Goal: Information Seeking & Learning: Check status

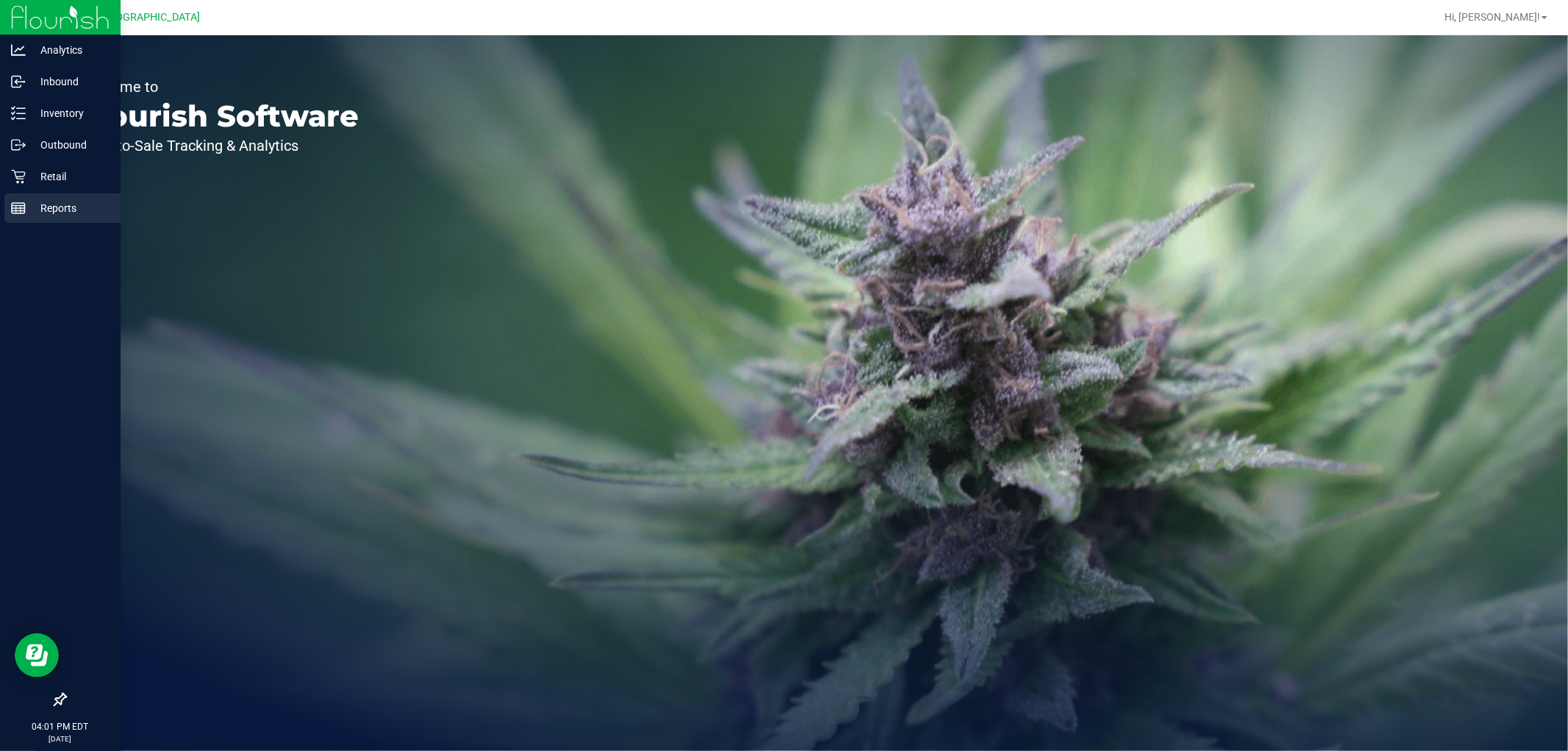
click at [84, 196] on div "Reports" at bounding box center [63, 208] width 117 height 29
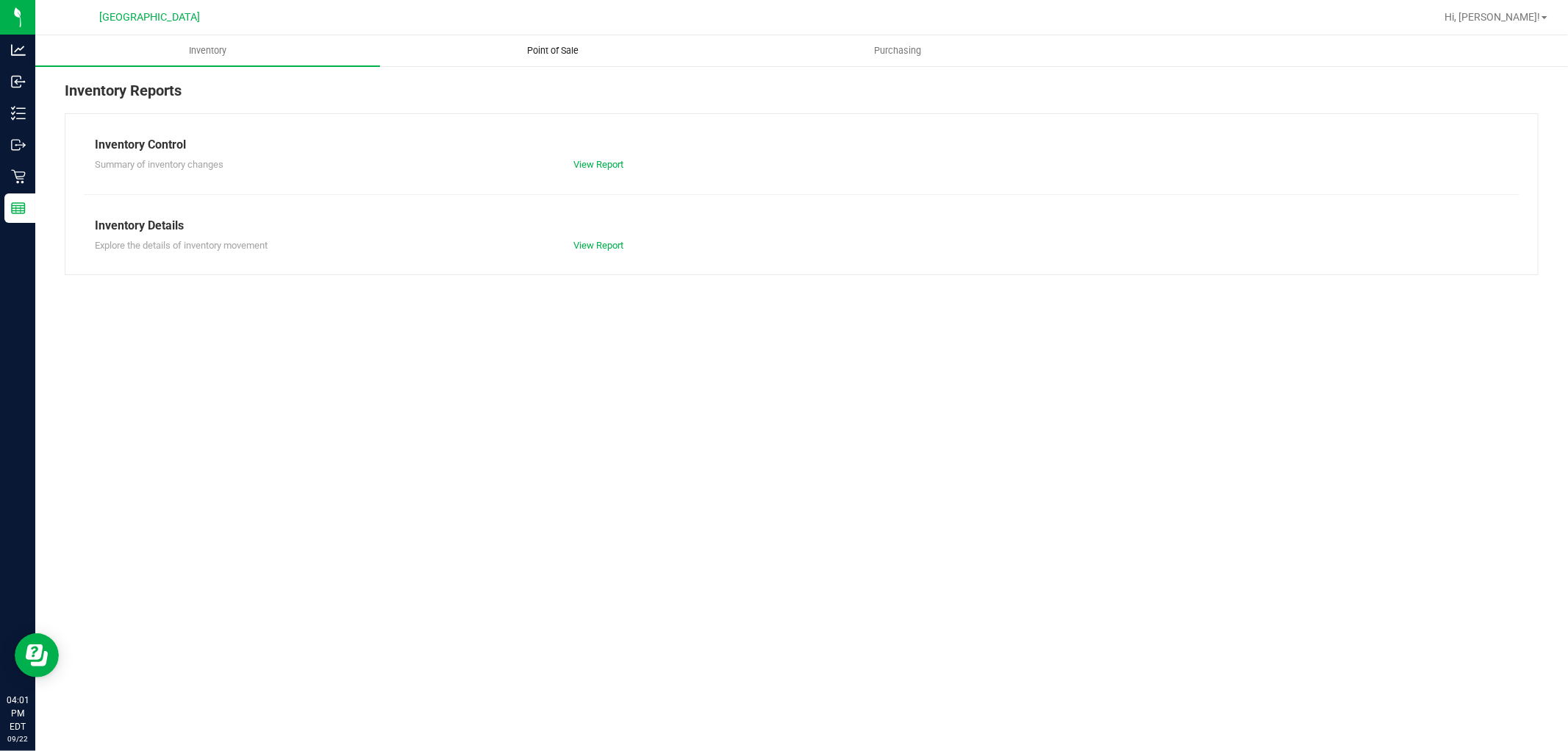
click at [566, 60] on uib-tab-heading "Point of Sale" at bounding box center [553, 51] width 343 height 29
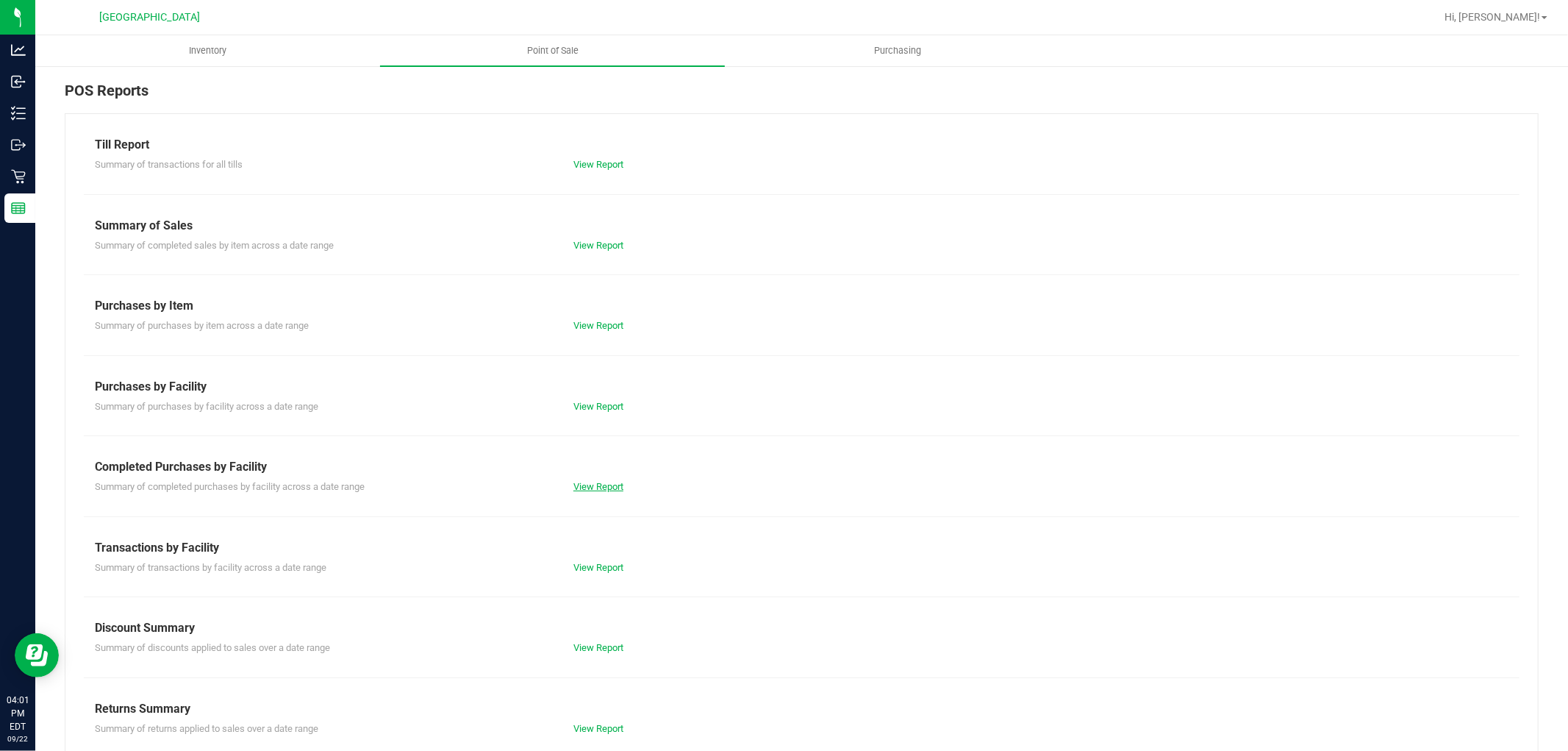
click at [612, 483] on link "View Report" at bounding box center [598, 486] width 50 height 11
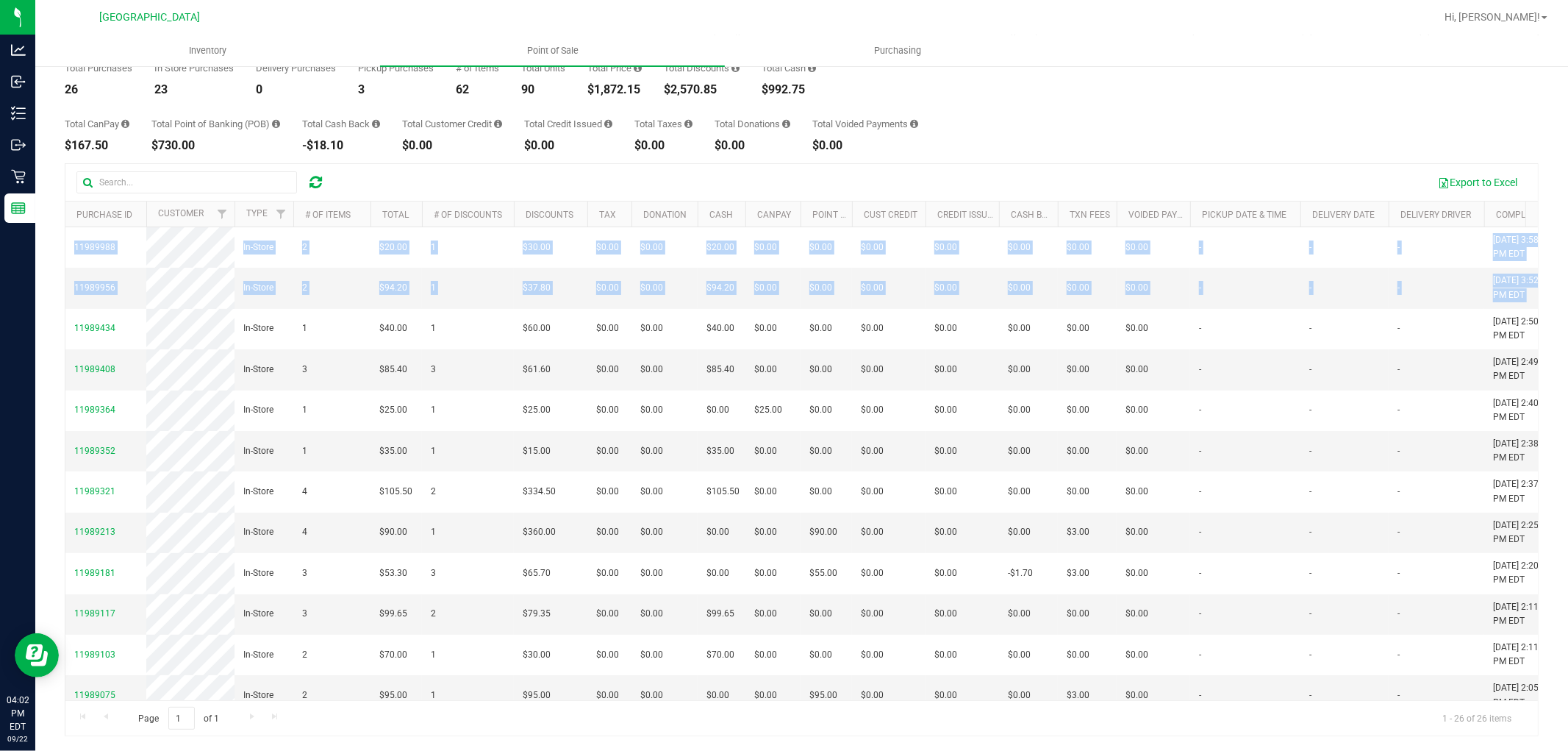
drag, startPoint x: 1152, startPoint y: 303, endPoint x: 59, endPoint y: 267, distance: 1093.6
click at [59, 267] on div "Back Completed Purchases by Facility Report [DATE] [DATE] - [DATE] [DATE] [DATE…" at bounding box center [802, 367] width 1533 height 769
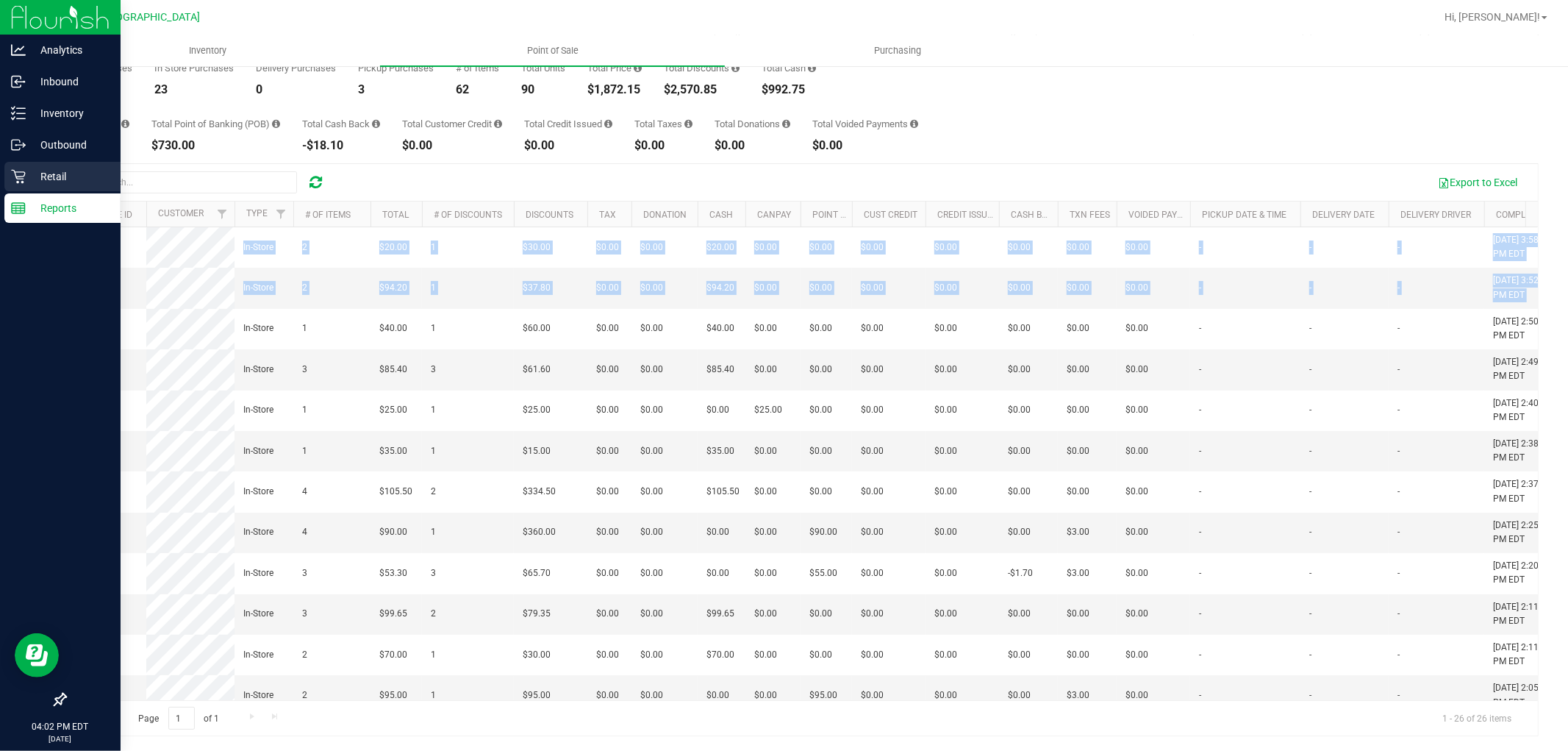
click at [35, 173] on p "Retail" at bounding box center [70, 176] width 88 height 18
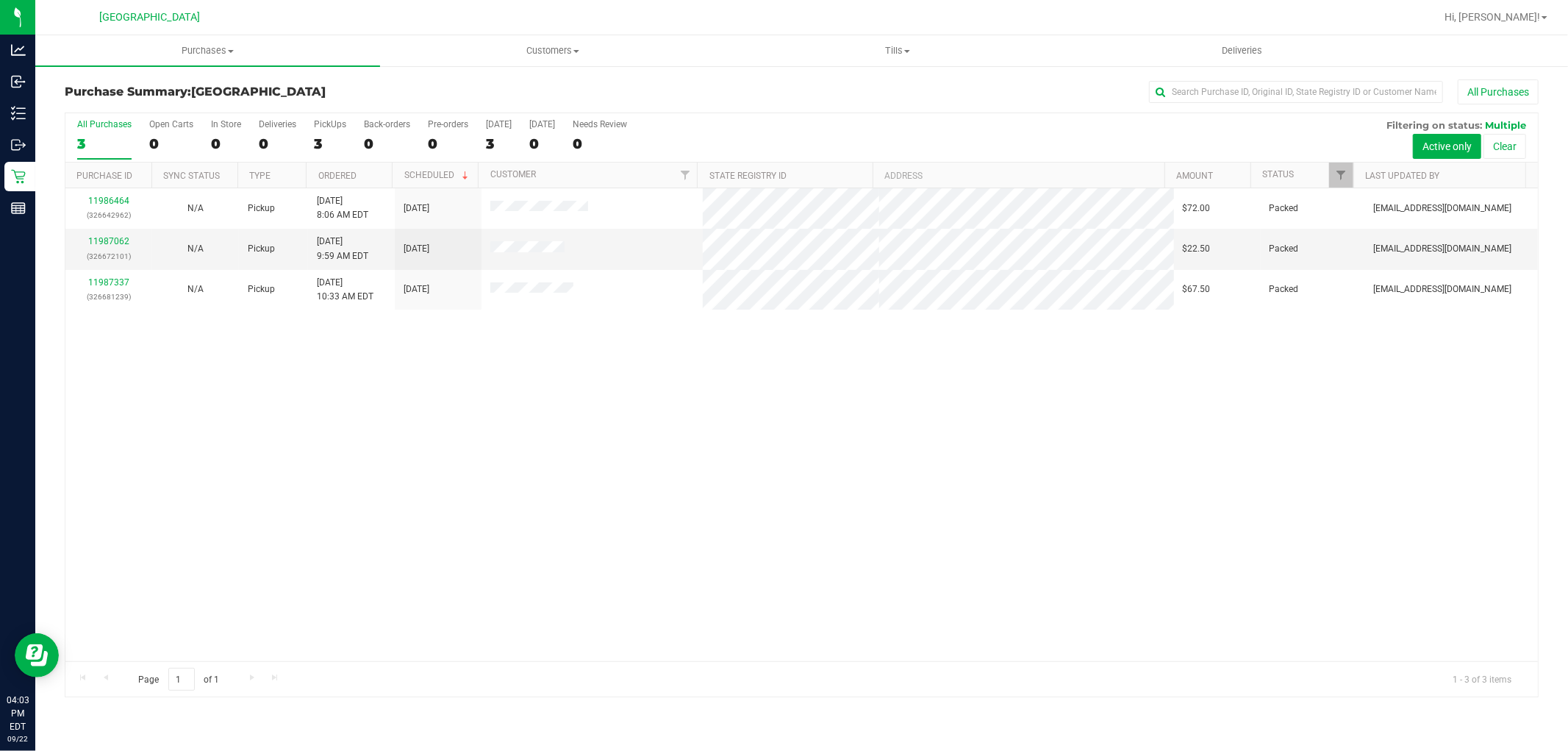
click at [835, 455] on div "11986464 (326642962) N/A Pickup [DATE] 8:06 AM EDT 9/22/2025 $72.00 Packed [EMA…" at bounding box center [802, 425] width 1473 height 473
